Goal: Check status

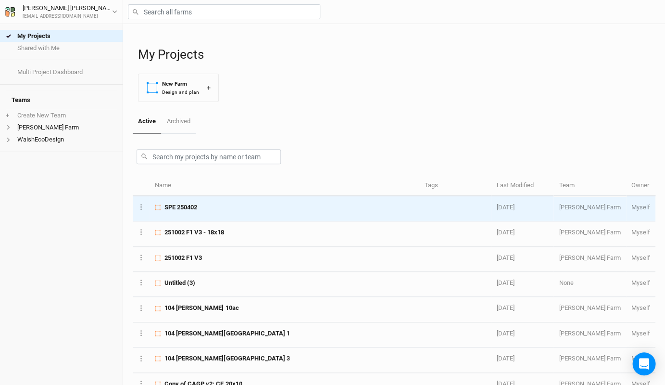
click at [201, 206] on div "SPE 250402" at bounding box center [284, 207] width 259 height 9
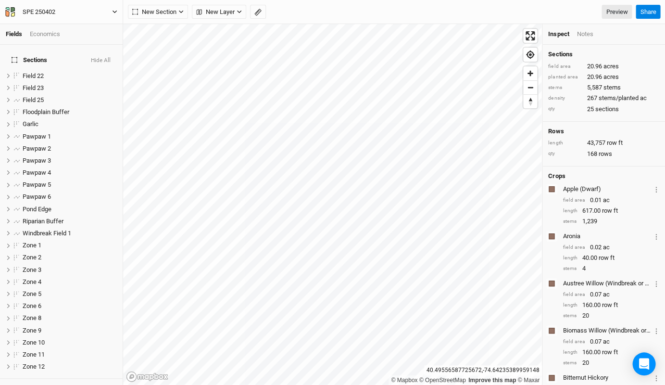
click at [92, 9] on button "SPE 250402" at bounding box center [61, 12] width 113 height 11
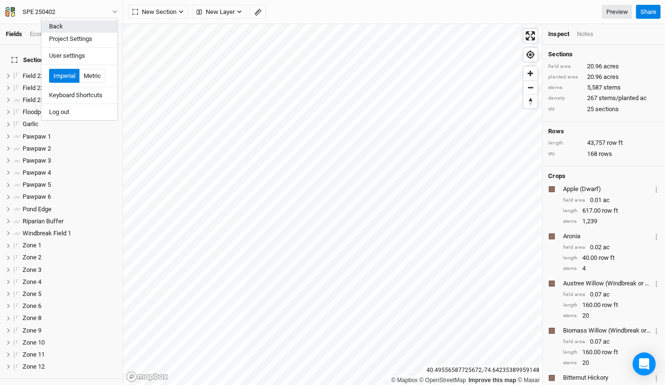
click at [75, 25] on button "Back" at bounding box center [79, 26] width 76 height 12
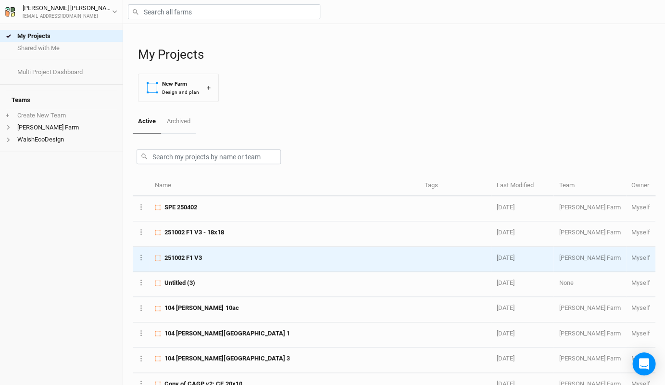
click at [219, 256] on div "251002 F1 V3" at bounding box center [284, 257] width 259 height 9
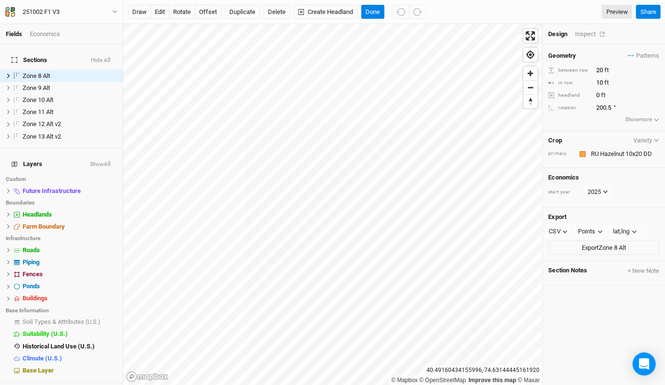
click at [584, 32] on div "Inspect" at bounding box center [591, 34] width 34 height 9
